Goal: Task Accomplishment & Management: Manage account settings

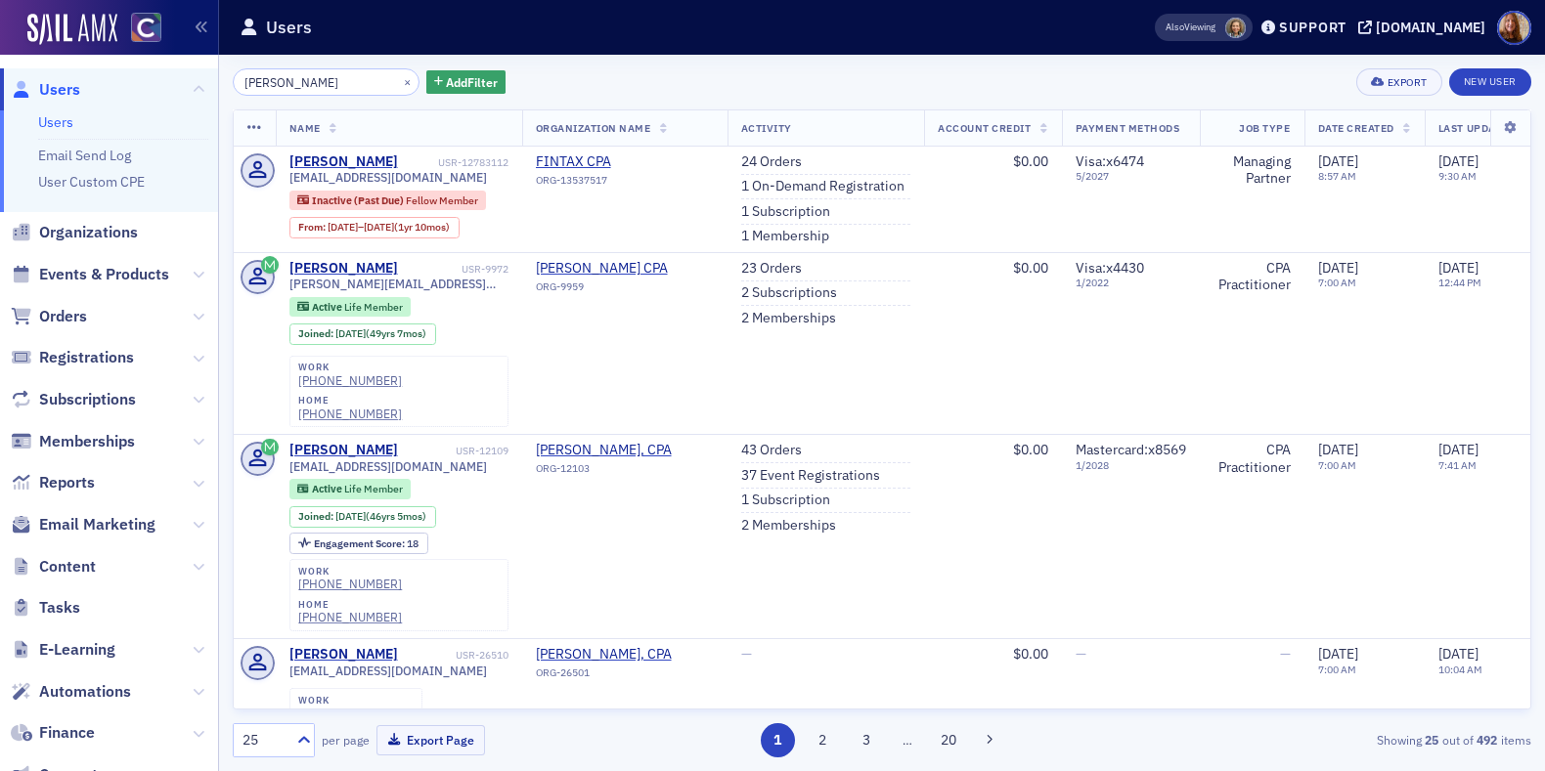
click at [67, 127] on link "Users" at bounding box center [55, 122] width 35 height 18
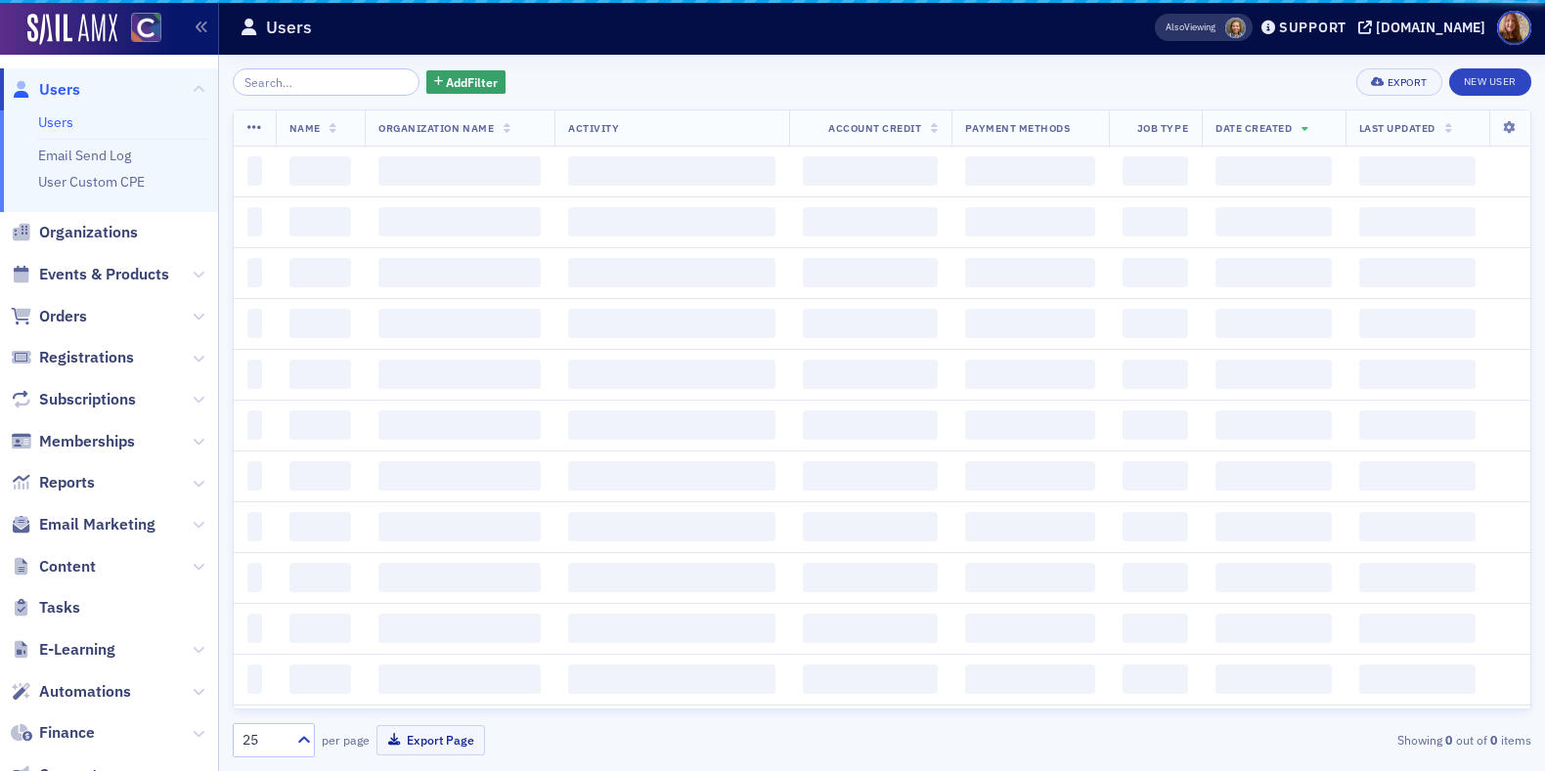
click at [316, 78] on input "search" at bounding box center [326, 81] width 187 height 27
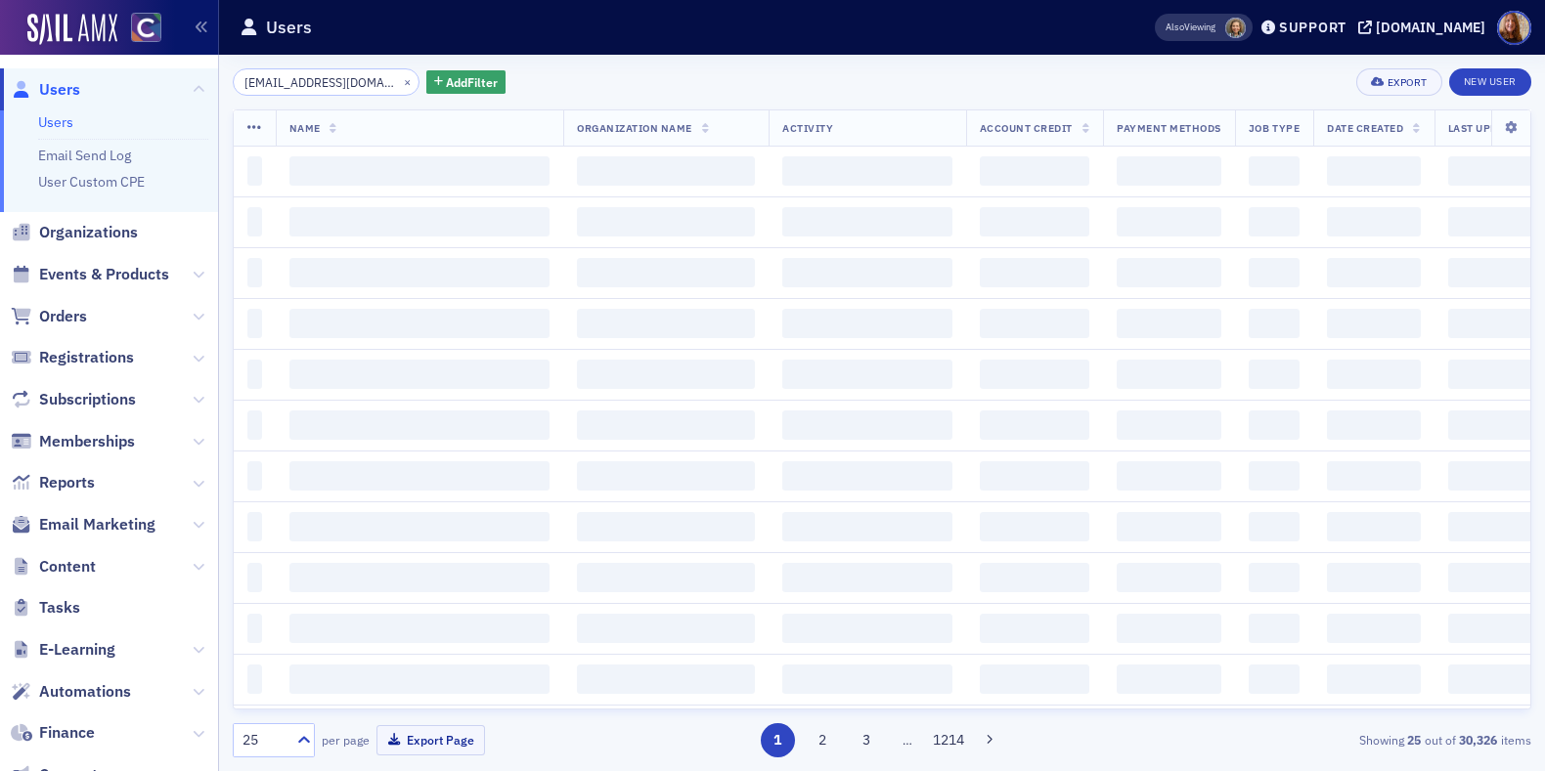
scroll to position [0, 20]
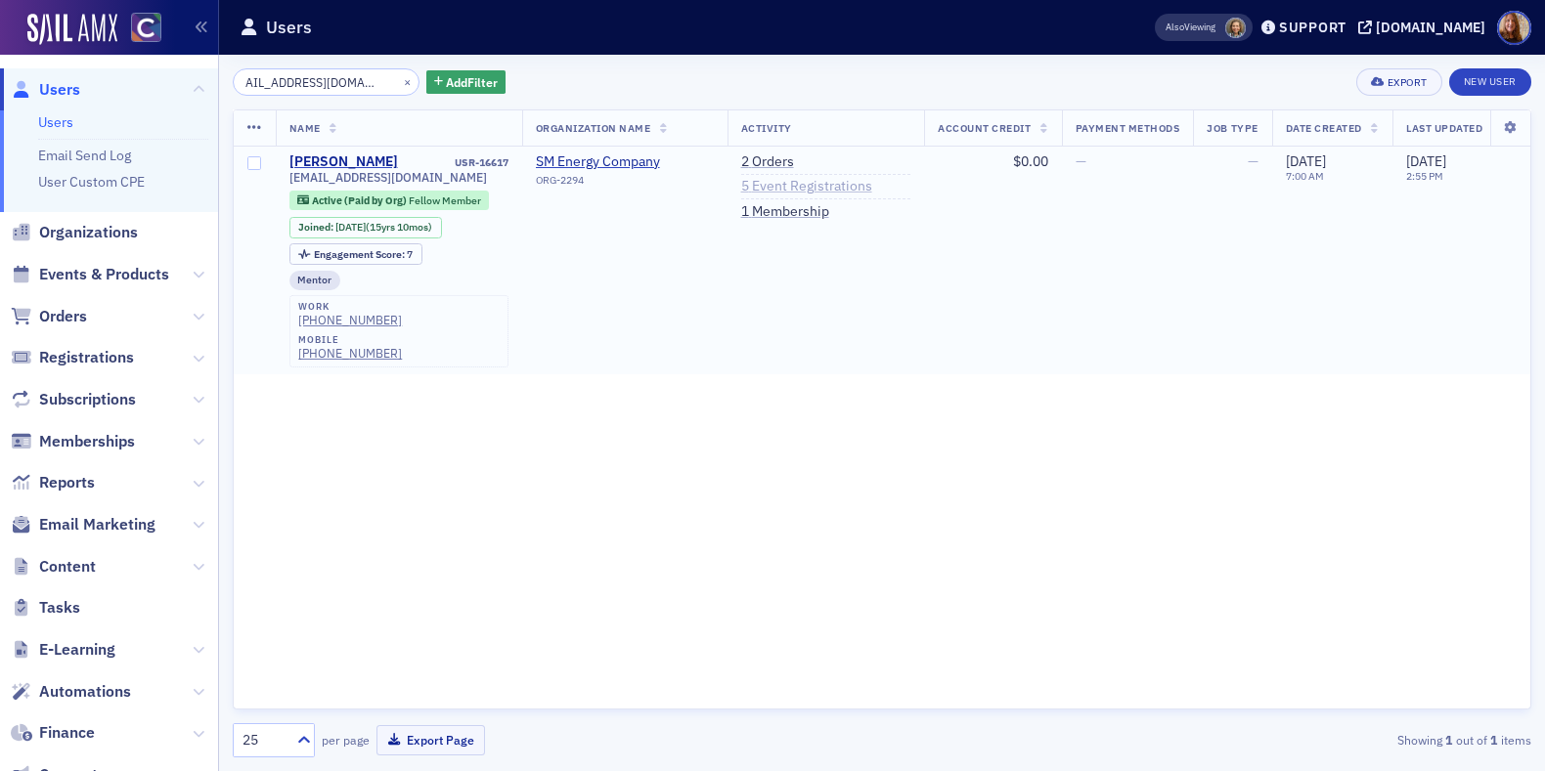
type input "[EMAIL_ADDRESS][DOMAIN_NAME]"
click at [762, 184] on link "5 Event Registrations" at bounding box center [806, 187] width 131 height 18
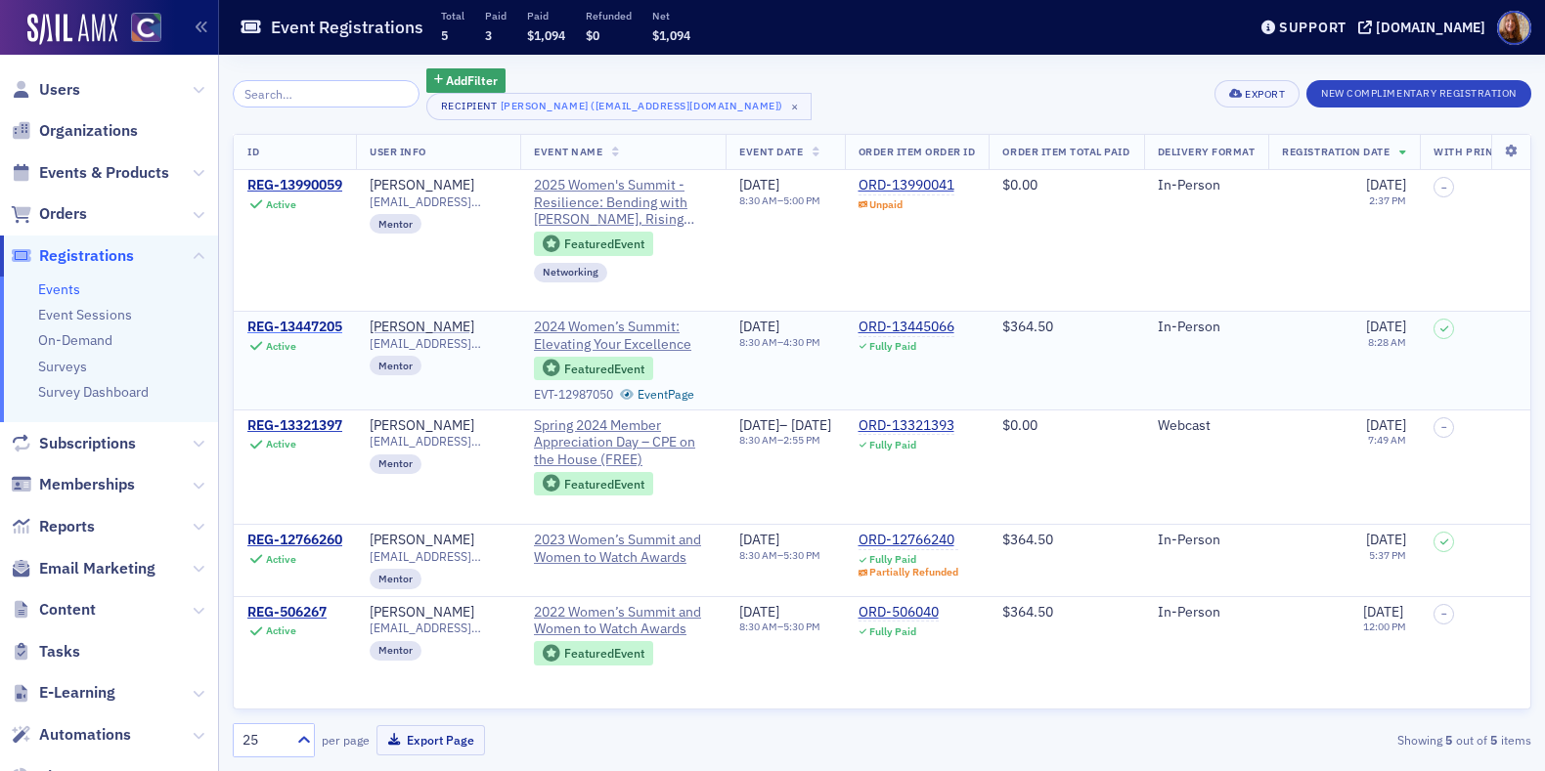
click at [319, 332] on div "REG-13447205" at bounding box center [294, 328] width 95 height 18
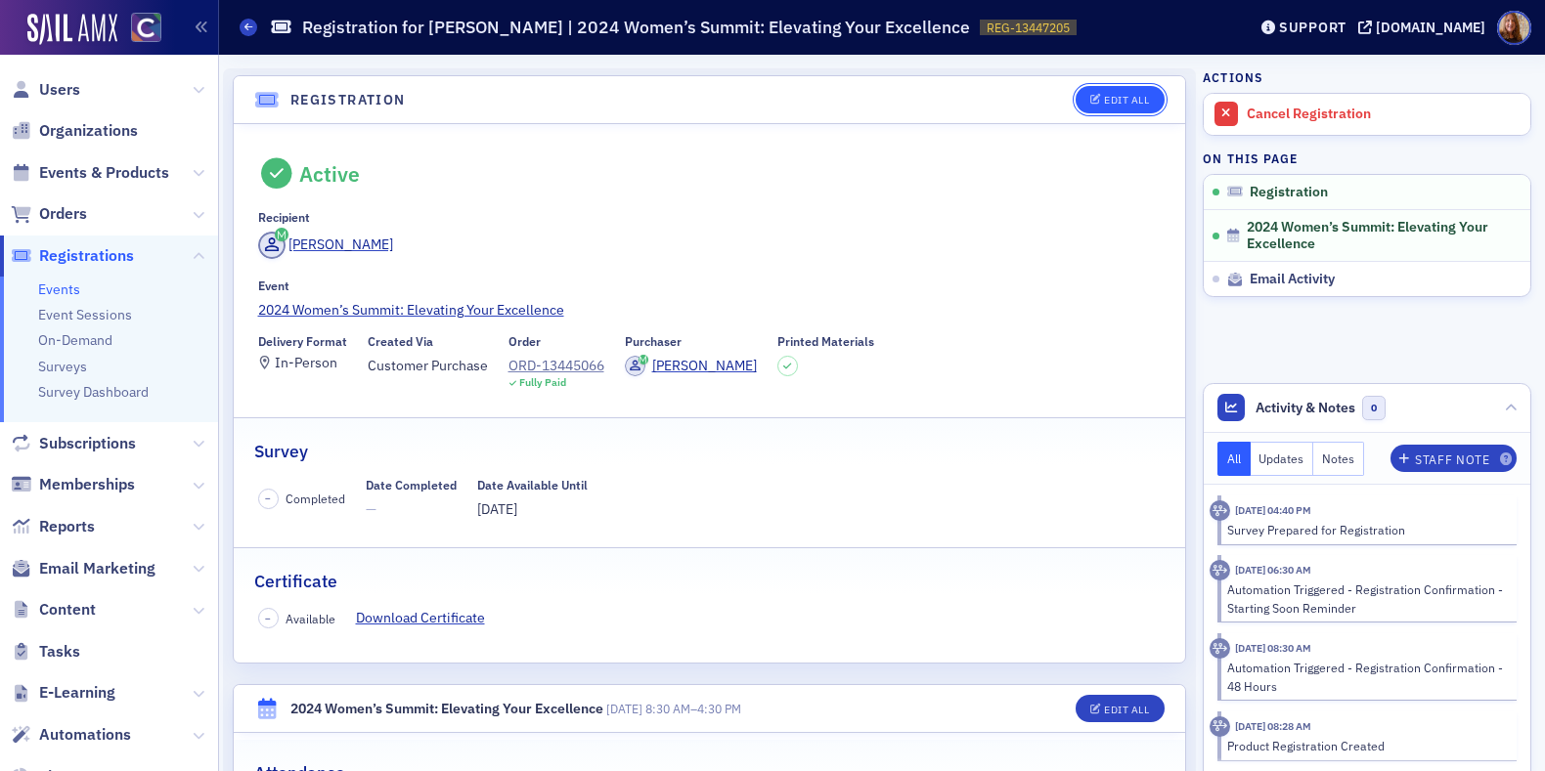
click at [1111, 107] on button "Edit All" at bounding box center [1119, 99] width 88 height 27
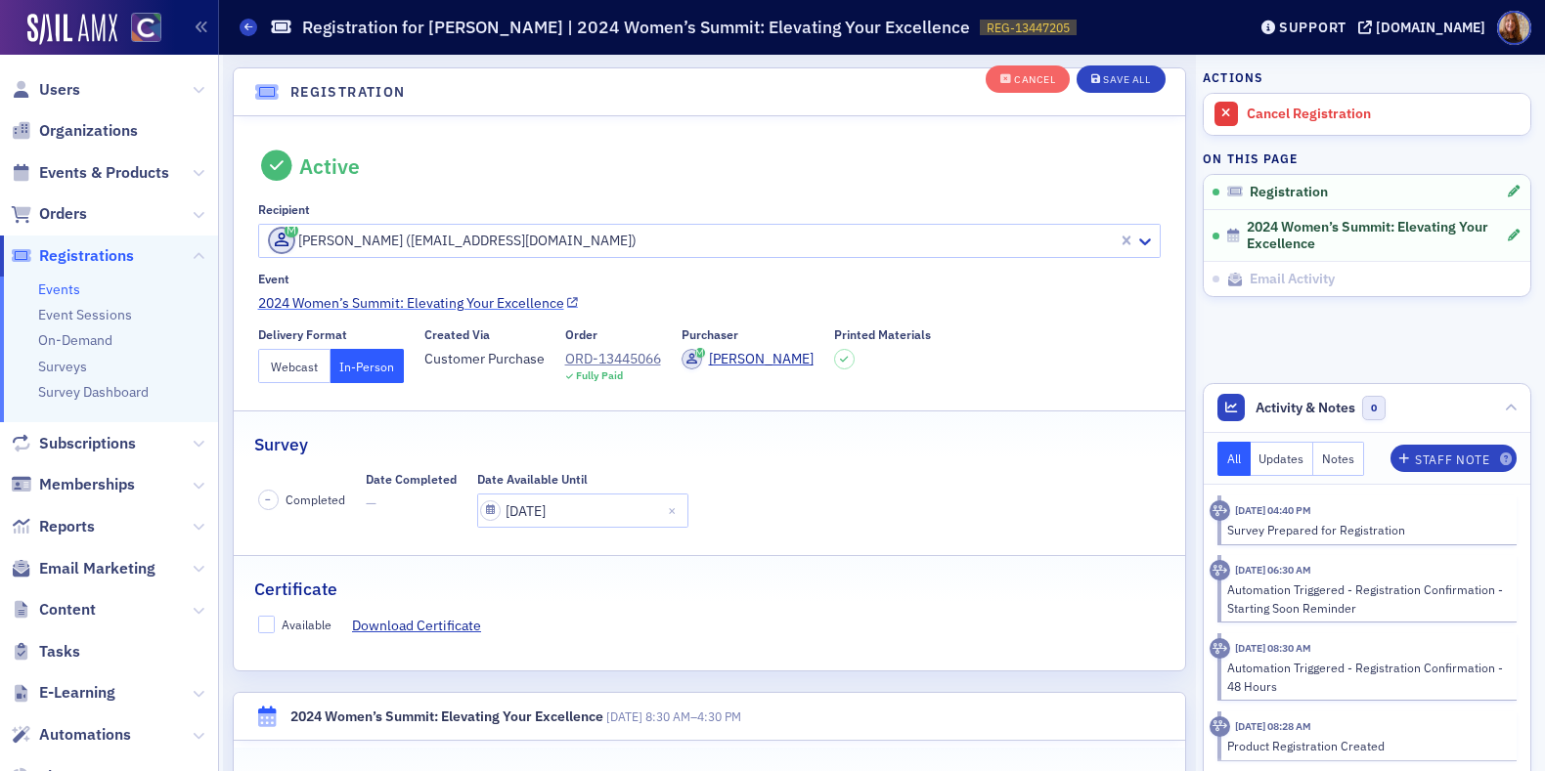
scroll to position [51, 0]
click at [600, 507] on input "[DATE]" at bounding box center [582, 509] width 211 height 34
select select "10"
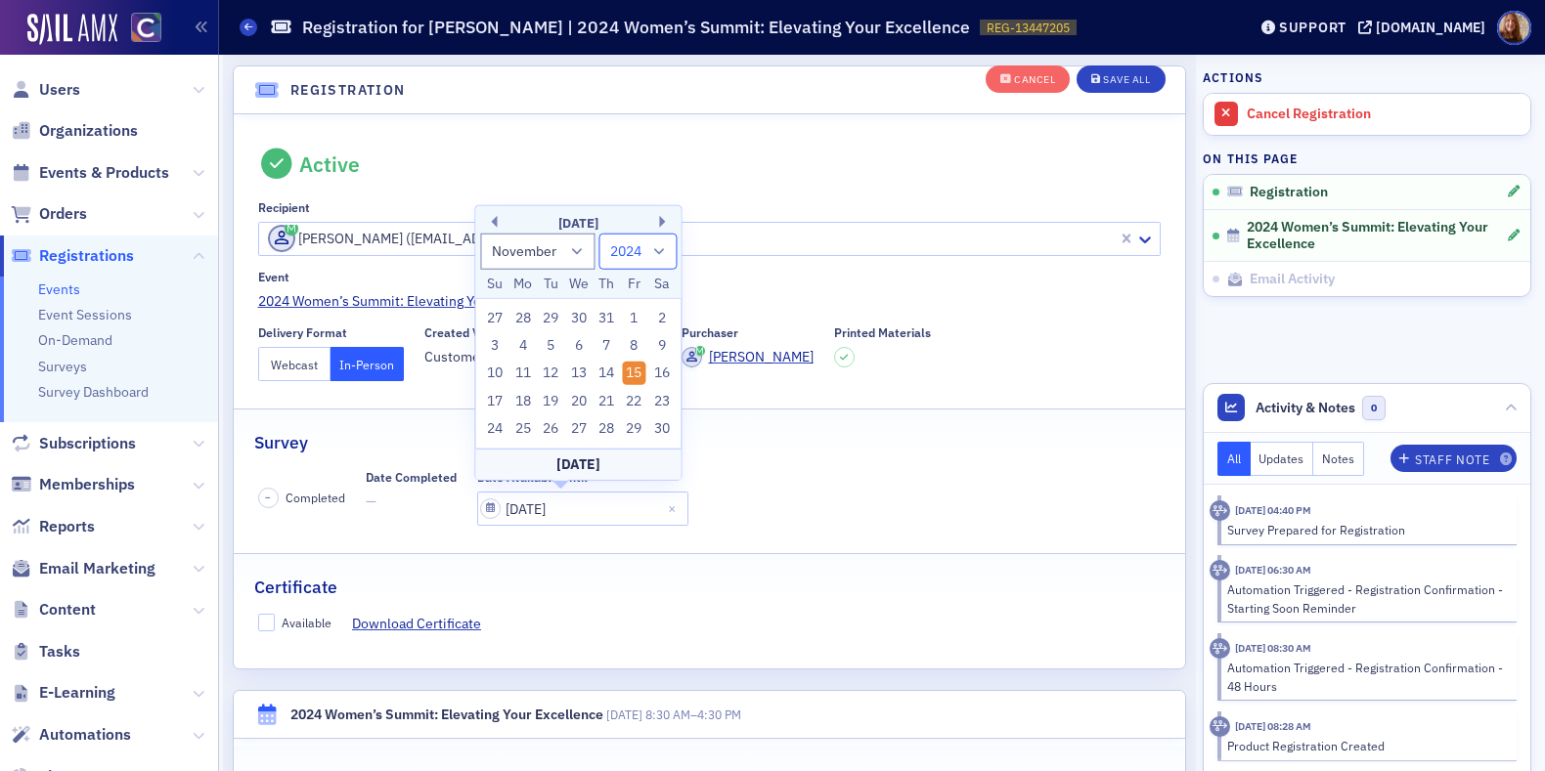
click at [659, 248] on select "1900 1901 1902 1903 1904 1905 1906 1907 1908 1909 1910 1911 1912 1913 1914 1915…" at bounding box center [638, 252] width 78 height 36
select select "2025"
click at [599, 234] on select "1900 1901 1902 1903 1904 1905 1906 1907 1908 1909 1910 1911 1912 1913 1914 1915…" at bounding box center [638, 252] width 78 height 36
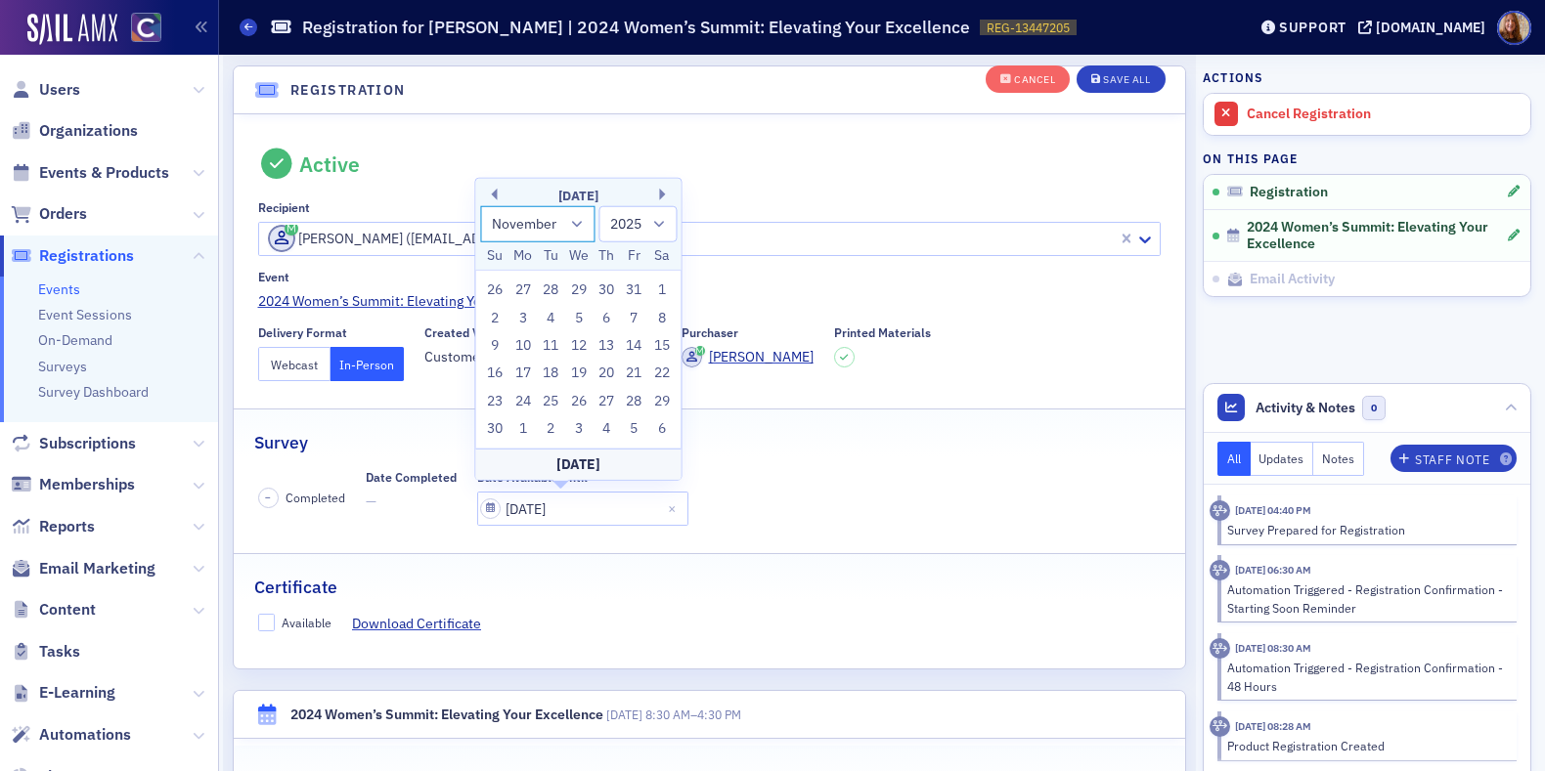
click at [577, 220] on select "January February March April May June July August September October November De…" at bounding box center [537, 224] width 114 height 36
select select "7"
click at [480, 206] on select "January February March April May June July August September October November De…" at bounding box center [537, 224] width 114 height 36
click at [633, 375] on div "22" at bounding box center [633, 373] width 23 height 23
type input "[DATE]"
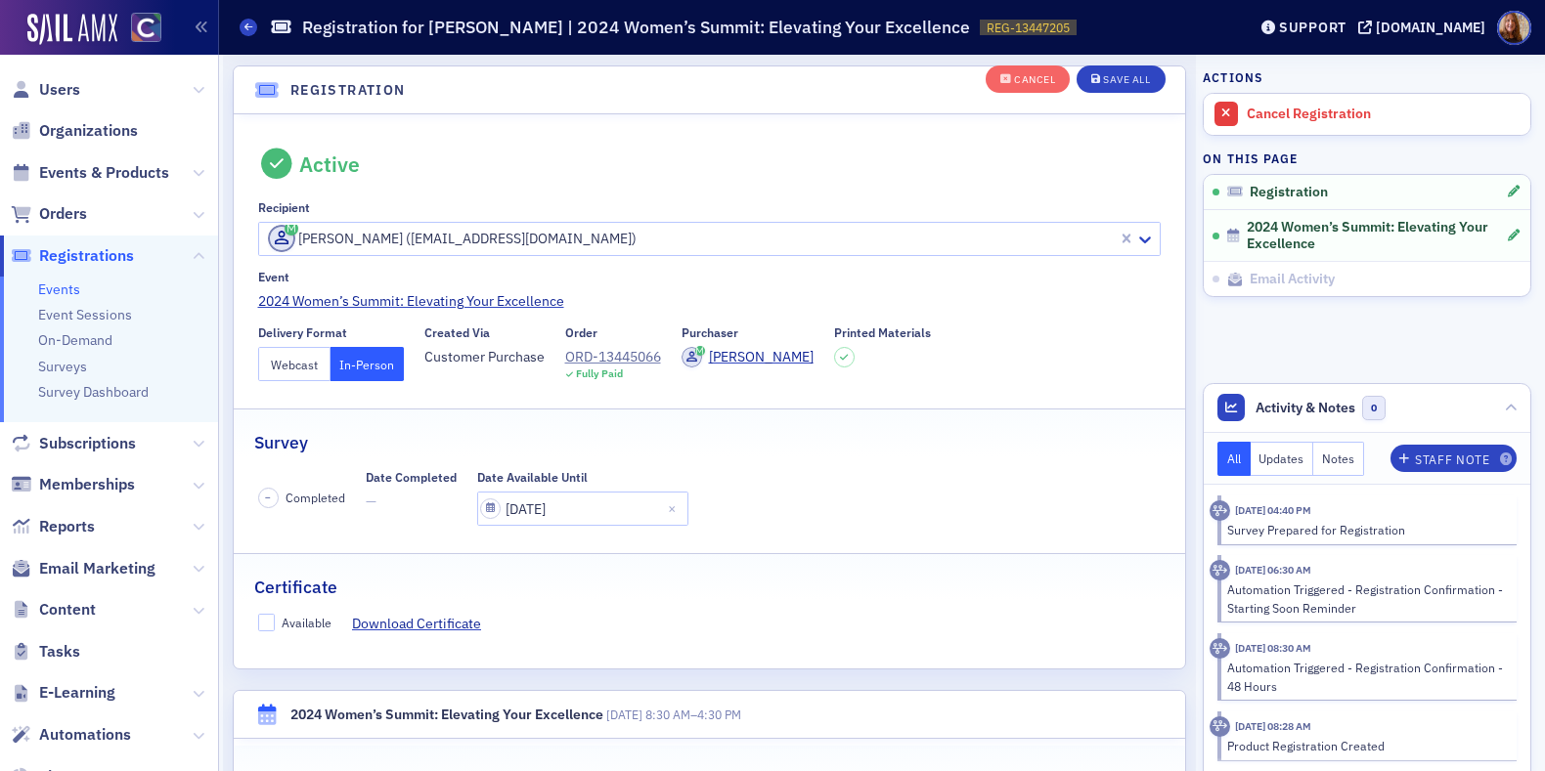
click at [829, 494] on div "– Completed Date Completed — Date Available Until [DATE]" at bounding box center [709, 498] width 903 height 56
click at [1120, 83] on div "Save All" at bounding box center [1126, 79] width 47 height 11
